Goal: Task Accomplishment & Management: Manage account settings

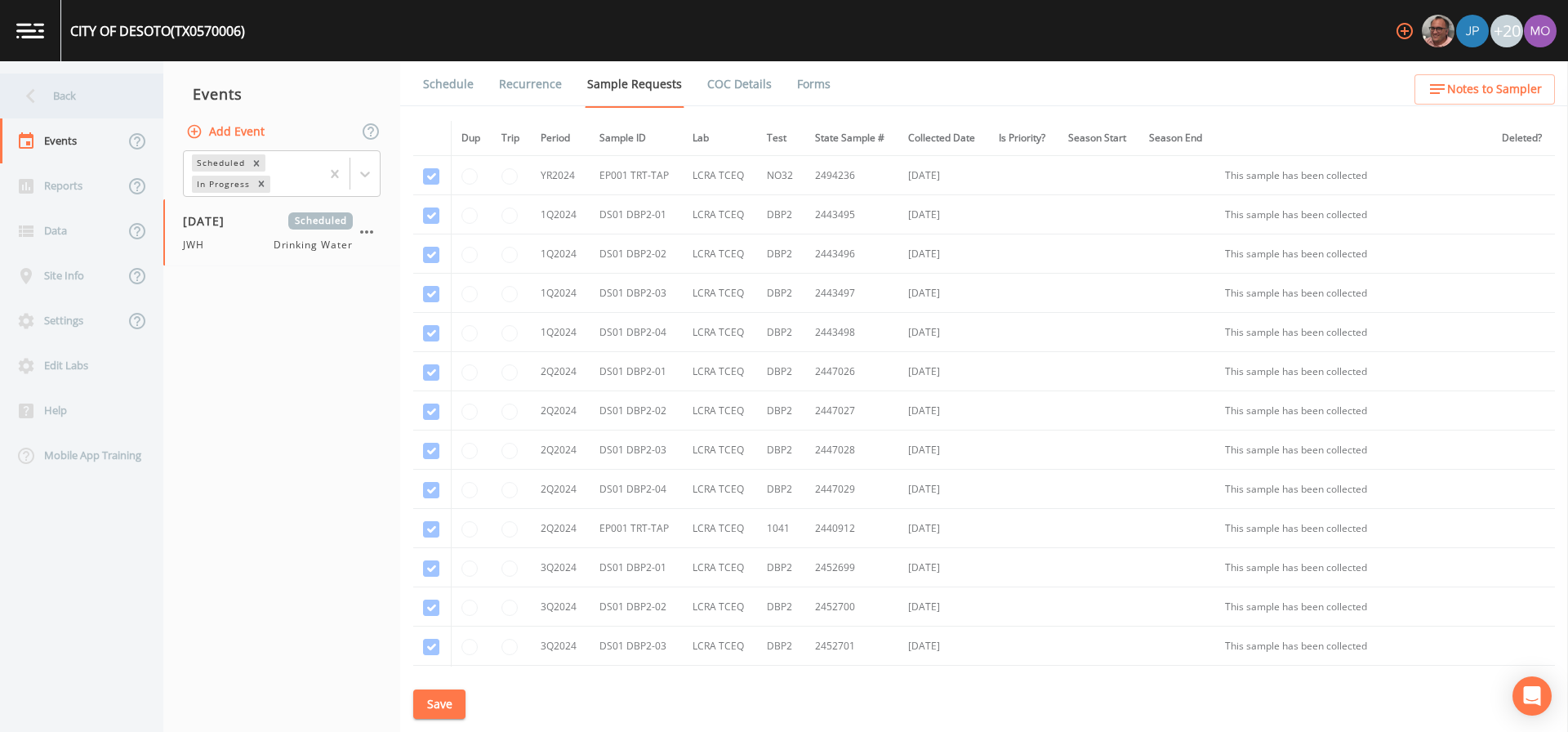
click at [124, 92] on div "Back" at bounding box center [73, 96] width 147 height 45
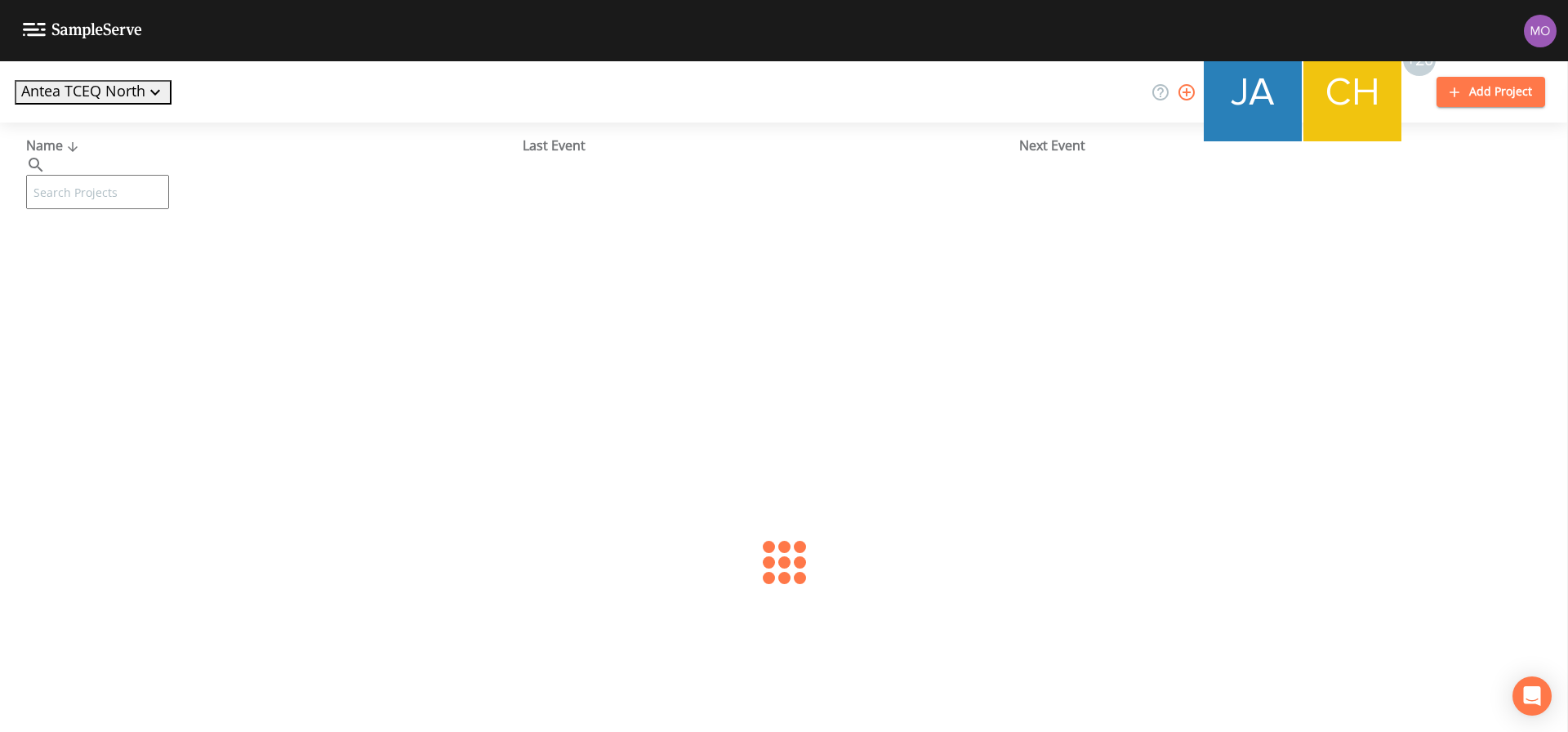
click at [137, 183] on input "text" at bounding box center [98, 192] width 143 height 34
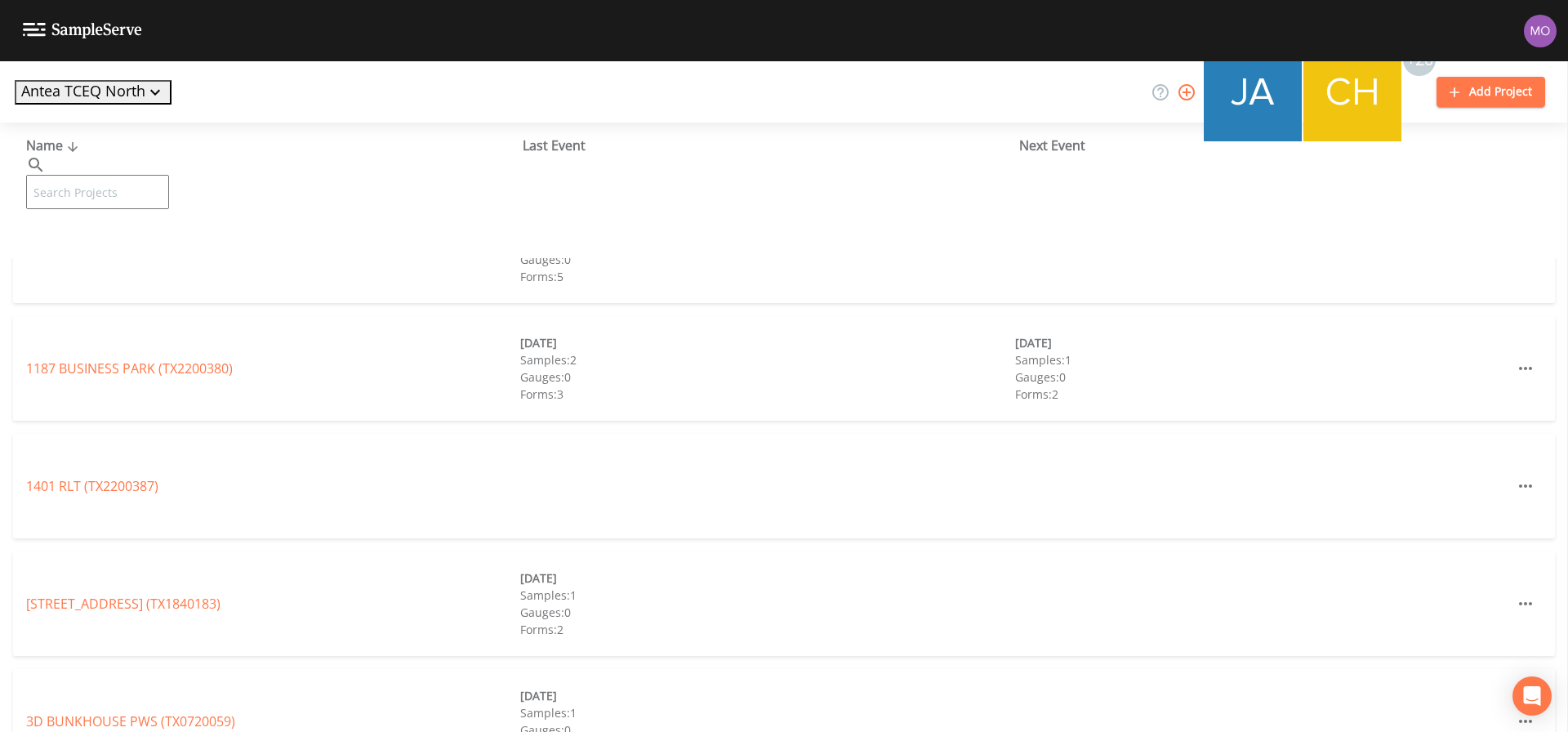
paste input "TX1110028"
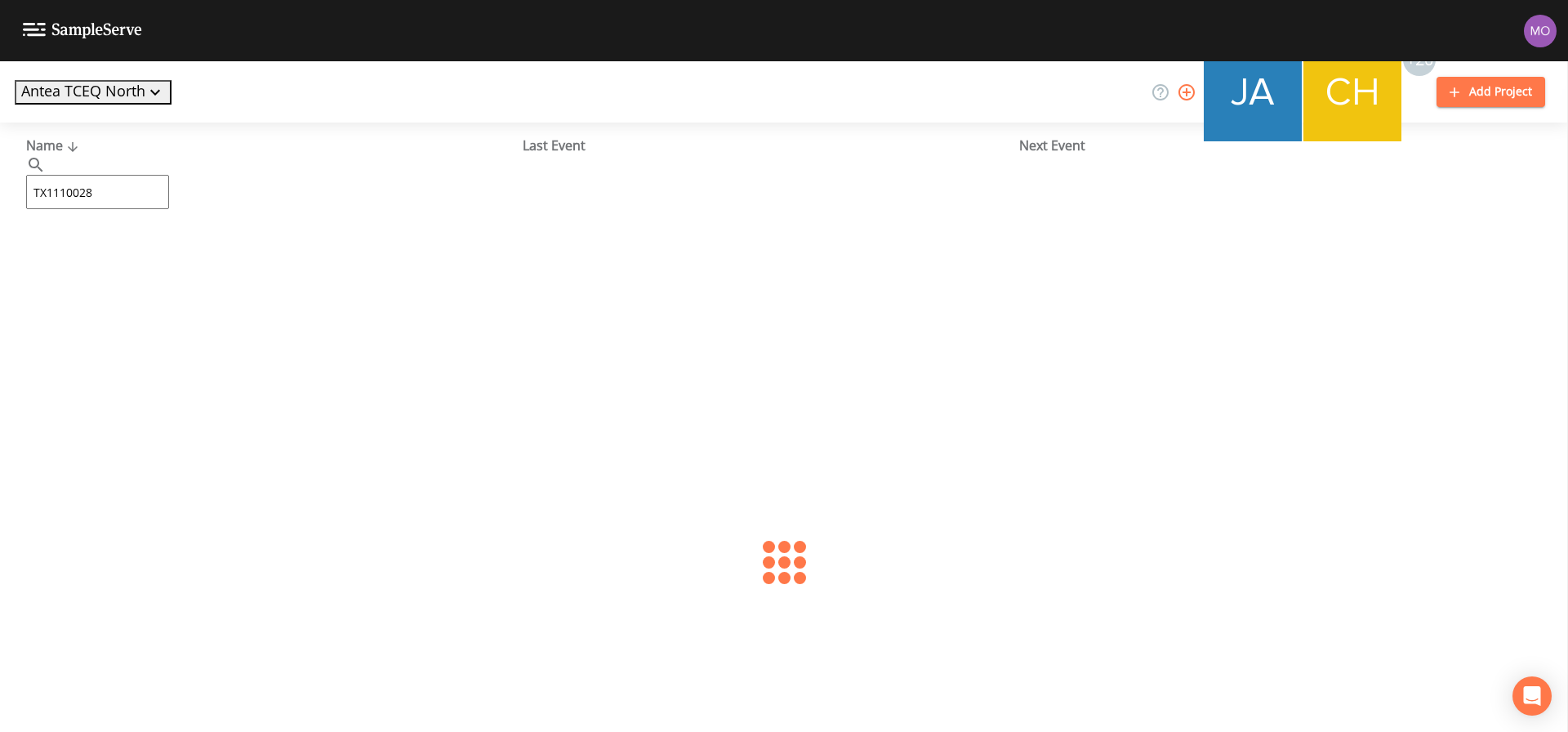
type input "TX1110028"
click at [57, 252] on link "BRAZOS RIVER ACRES (TX1110028)" at bounding box center [130, 250] width 207 height 18
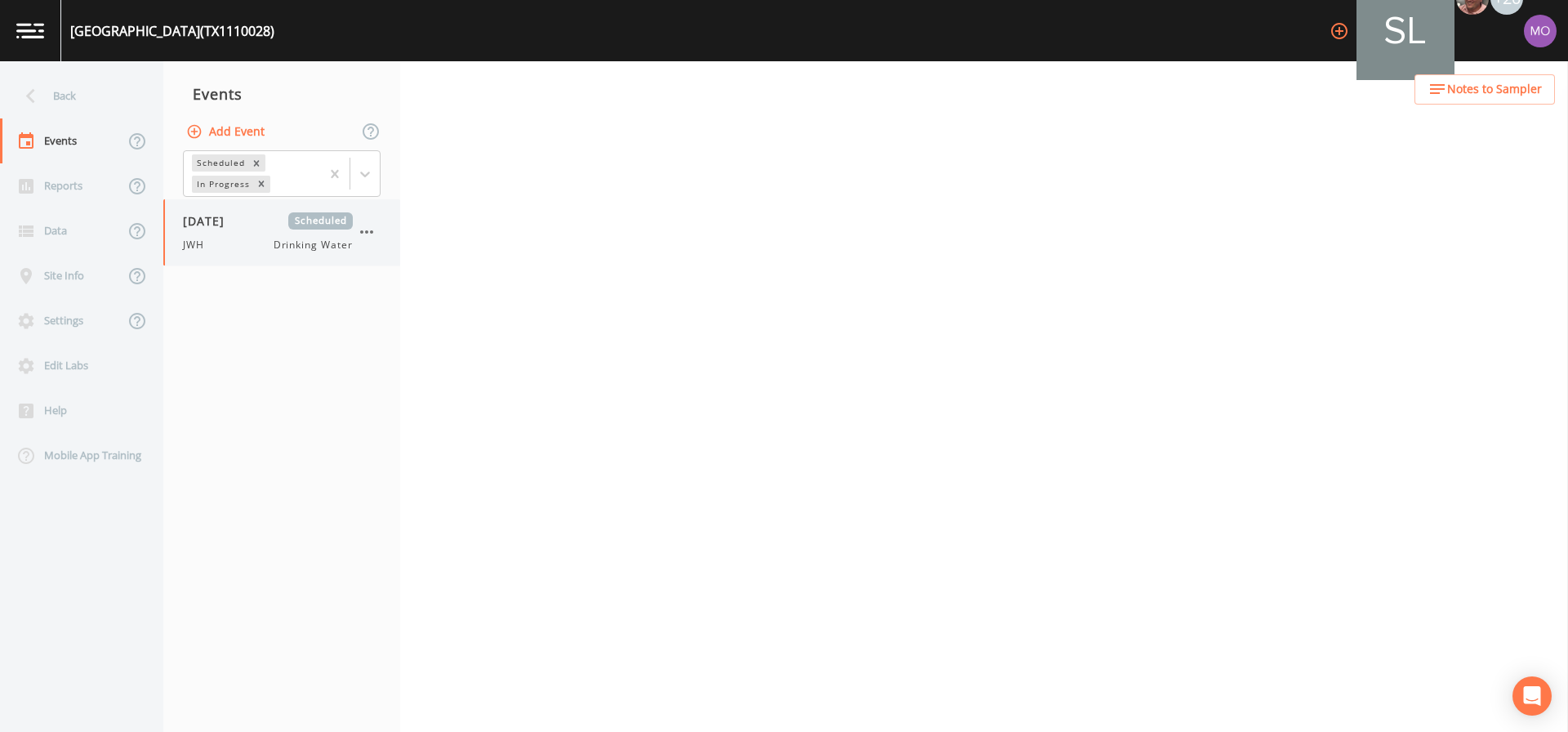
click at [206, 218] on span "[DATE]" at bounding box center [209, 221] width 53 height 17
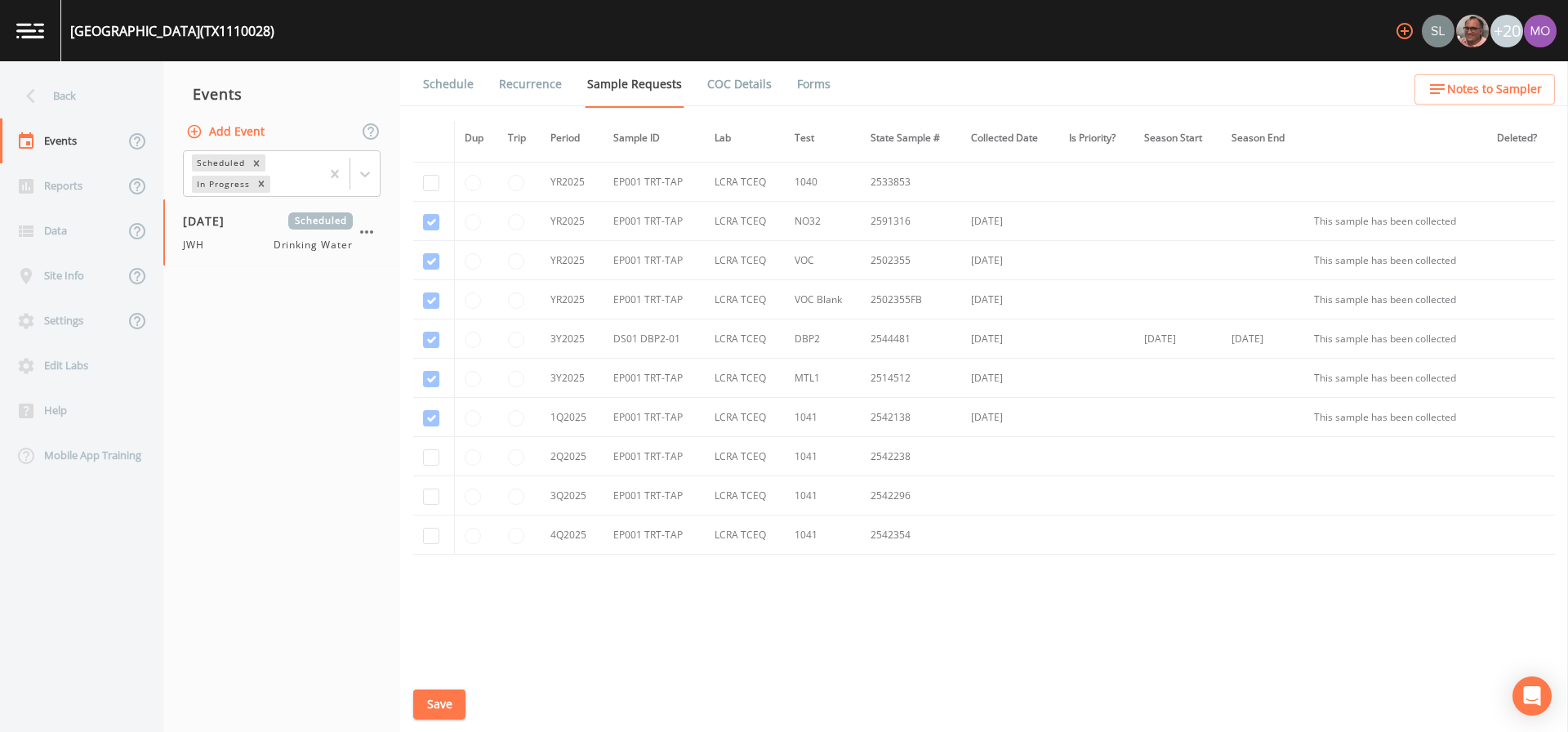
scroll to position [502, 0]
click at [429, 494] on input "checkbox" at bounding box center [431, 497] width 16 height 16
checkbox input "true"
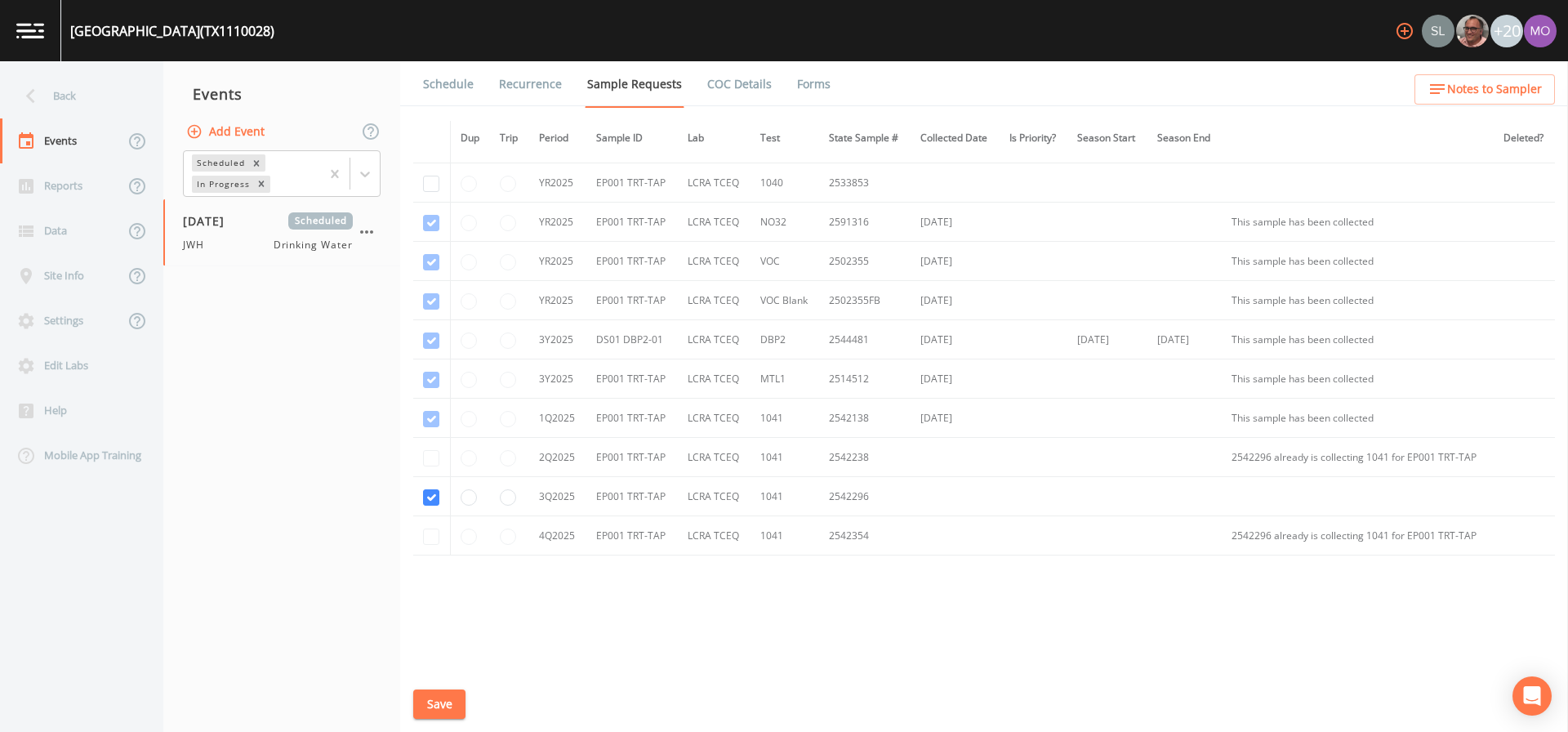
click at [437, 699] on button "Save" at bounding box center [438, 705] width 52 height 30
click at [442, 83] on link "Schedule" at bounding box center [448, 84] width 56 height 45
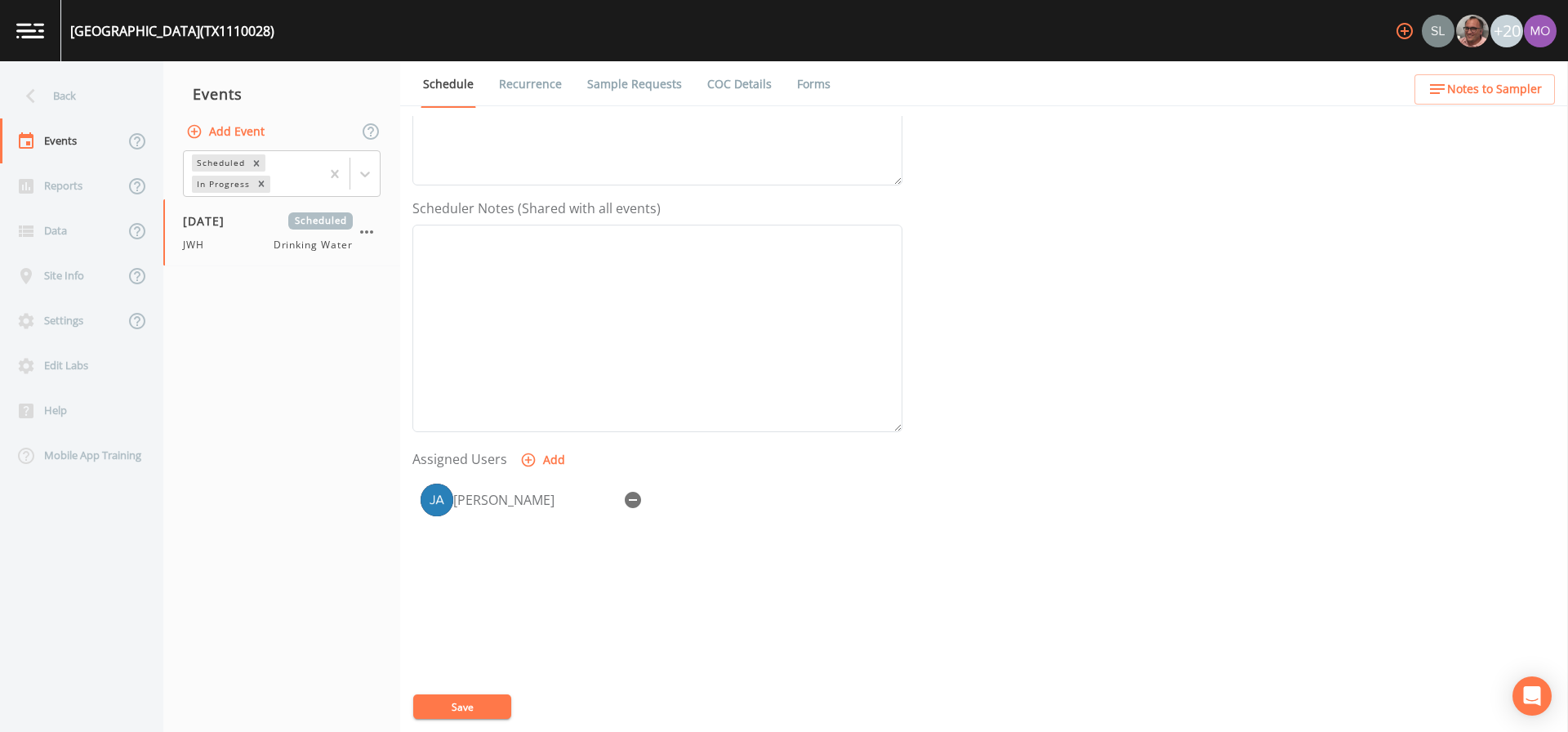
scroll to position [420, 0]
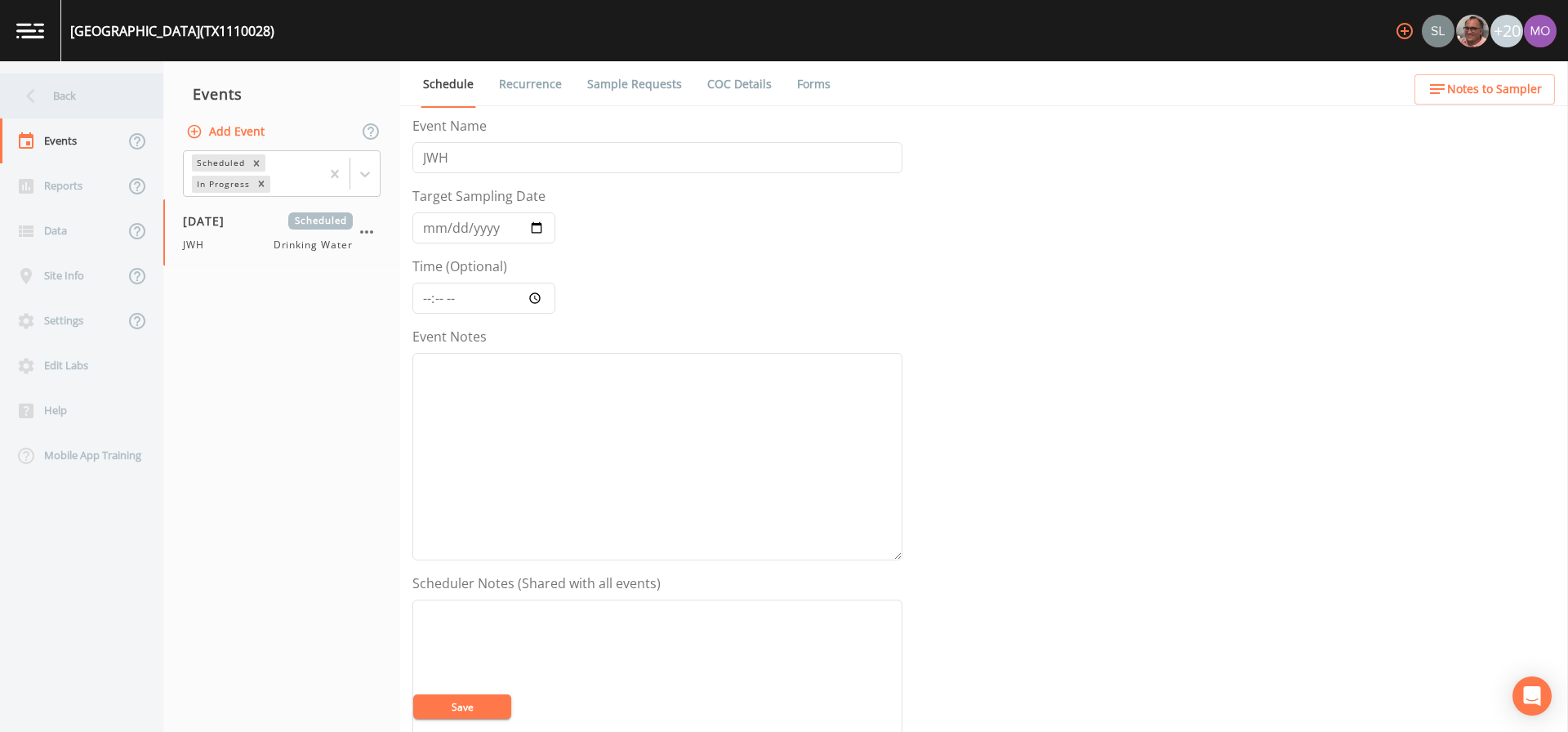
click at [47, 111] on div "Back" at bounding box center [73, 96] width 147 height 45
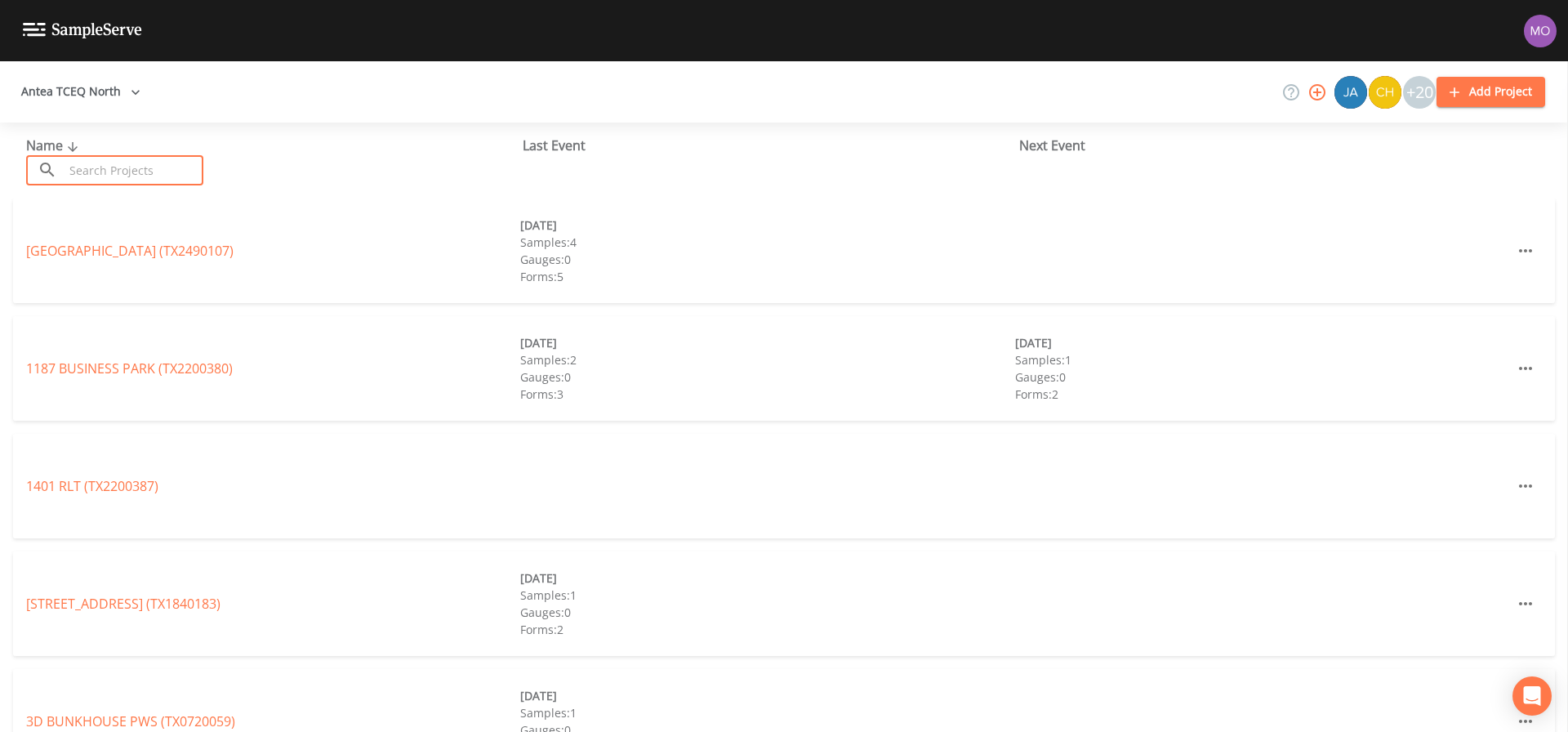
click at [92, 165] on input "text" at bounding box center [133, 170] width 139 height 30
paste input "TX0570006"
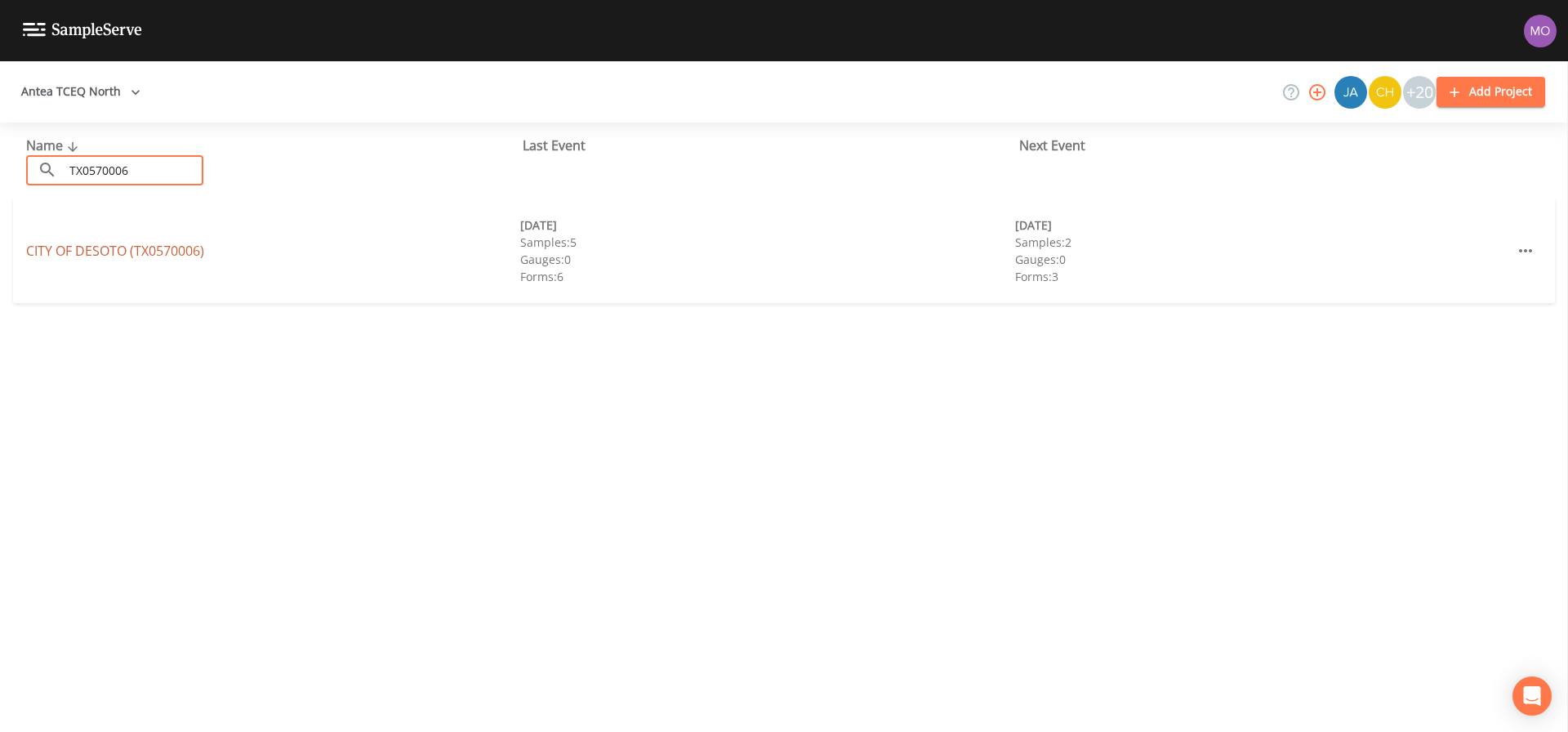
type input "TX0570006"
click at [101, 250] on link "CITY OF DESOTO (TX0570006)" at bounding box center [116, 250] width 178 height 18
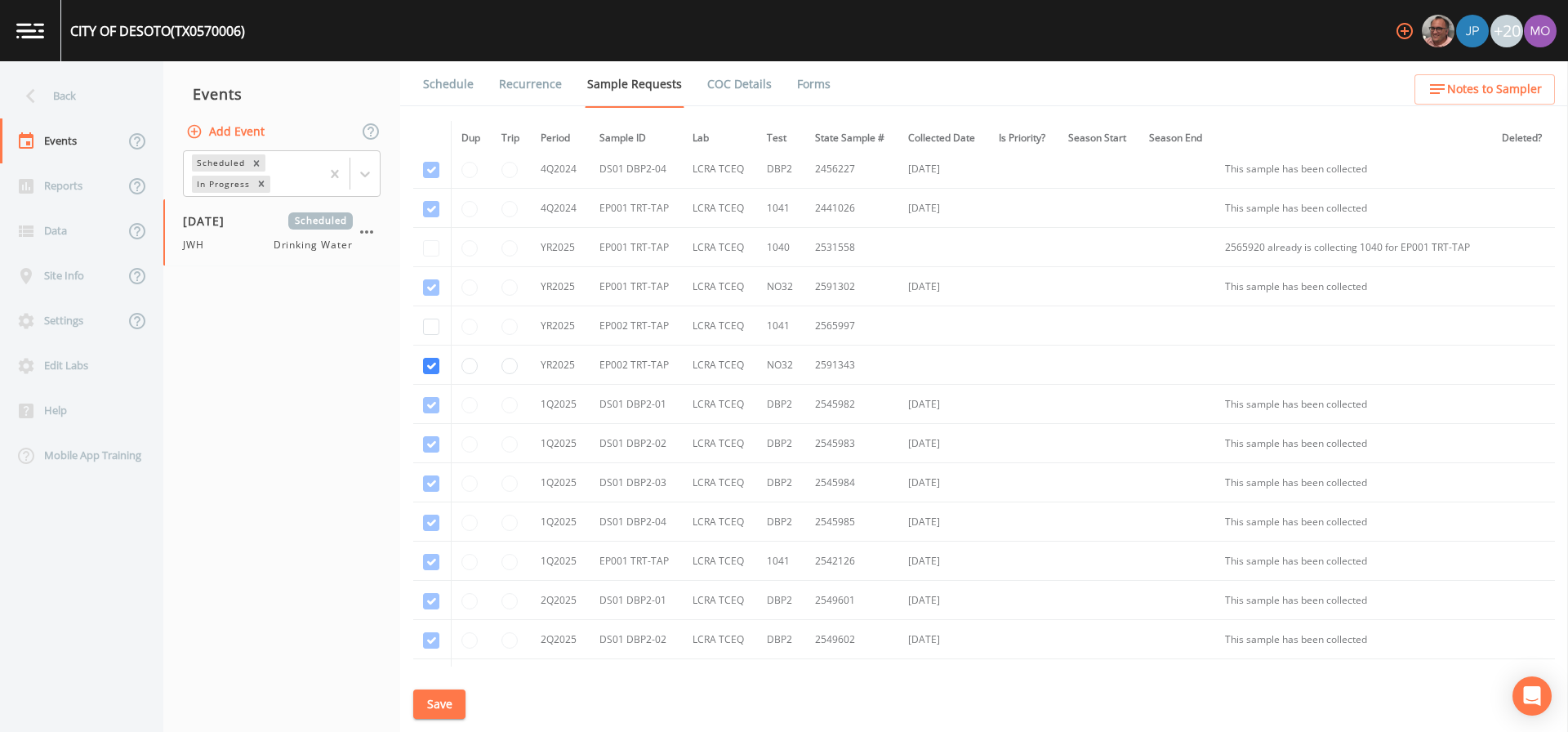
scroll to position [702, 0]
